Goal: Navigation & Orientation: Find specific page/section

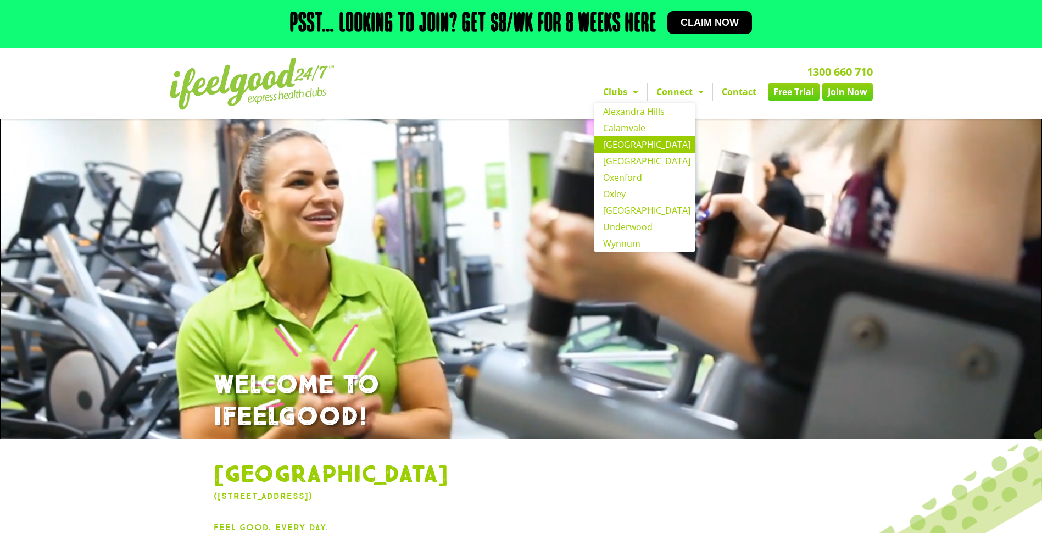
click at [631, 94] on span "Menu" at bounding box center [632, 92] width 11 height 20
click at [619, 146] on link "[GEOGRAPHIC_DATA]" at bounding box center [644, 144] width 101 height 16
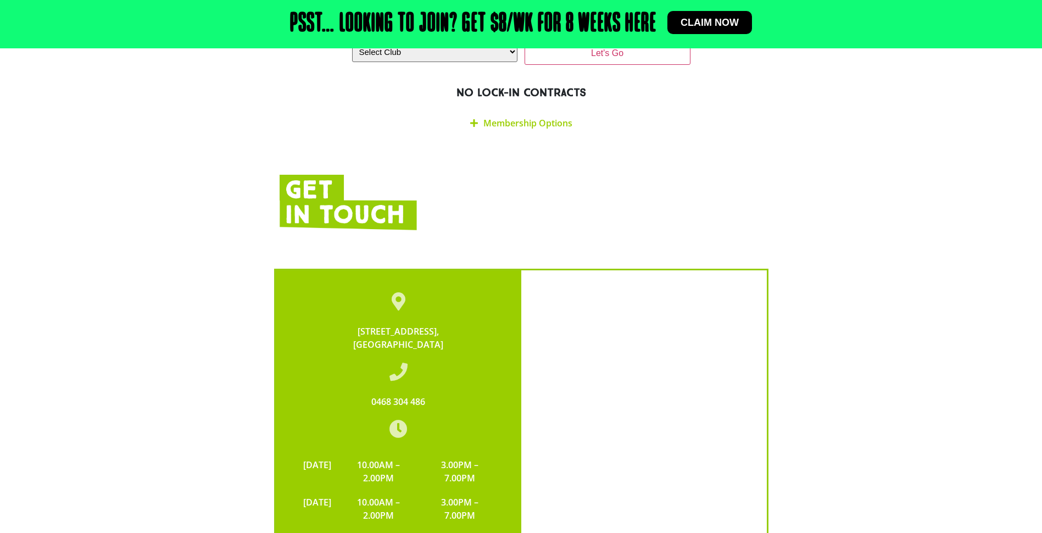
scroll to position [2142, 0]
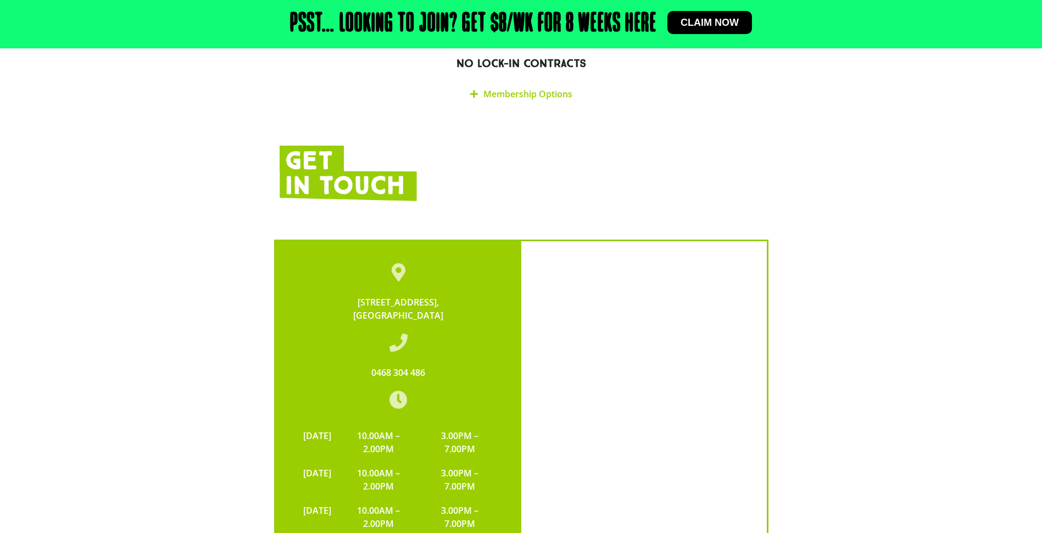
click at [833, 207] on div "135 Orange Grove Road, Coopers Plains QLD 4108 0468 304 486 MONDAY 10.00AM – 2.…" at bounding box center [521, 482] width 714 height 550
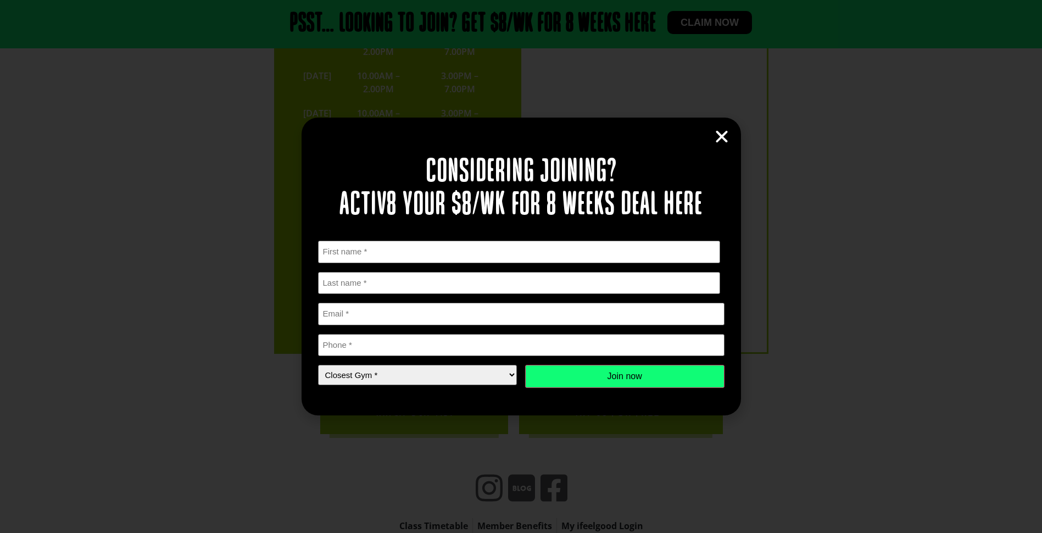
scroll to position [2580, 0]
